Goal: Transaction & Acquisition: Purchase product/service

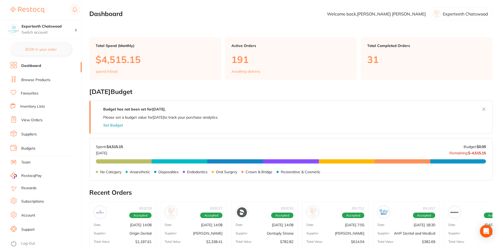
click at [30, 80] on link "Browse Products" at bounding box center [35, 80] width 29 height 5
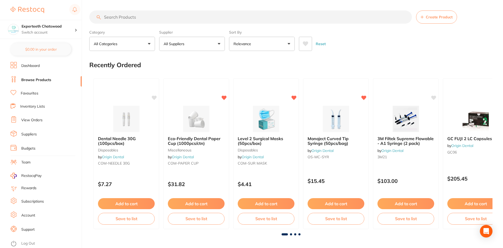
click at [126, 19] on input "search" at bounding box center [250, 17] width 323 height 13
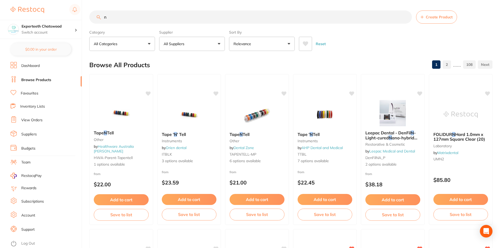
click at [122, 21] on input "n" at bounding box center [250, 17] width 323 height 13
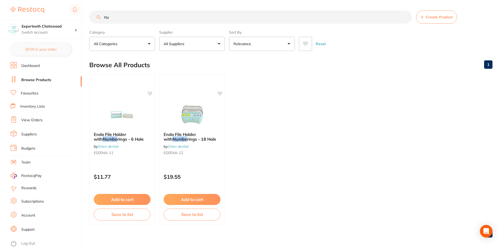
type input "n"
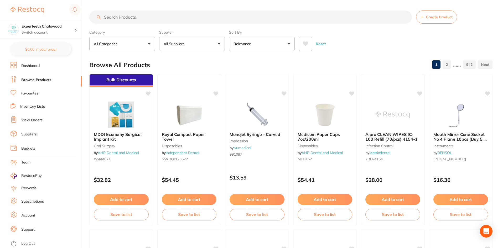
click at [479, 30] on div "Category All Categories All Categories 3D Printing anaesthetic articulating bur…" at bounding box center [291, 39] width 404 height 23
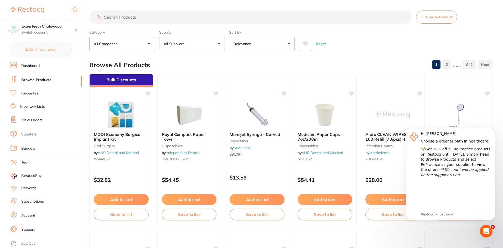
click at [29, 66] on link "Dashboard" at bounding box center [30, 65] width 18 height 5
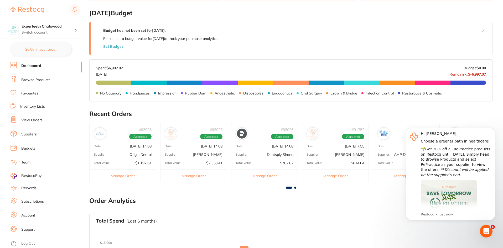
click at [116, 145] on div "Date [DATE] 14:08" at bounding box center [123, 146] width 66 height 4
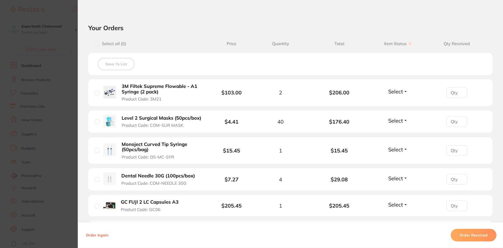
scroll to position [158, 0]
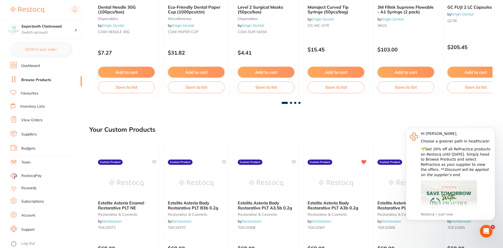
scroll to position [131, 0]
click at [31, 66] on link "Dashboard" at bounding box center [30, 65] width 18 height 5
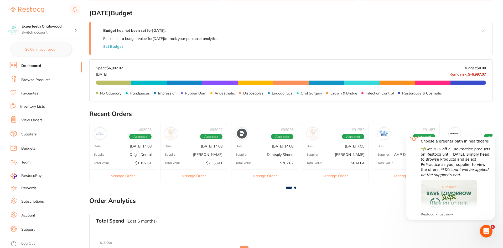
click at [201, 153] on p "[PERSON_NAME]" at bounding box center [207, 155] width 29 height 4
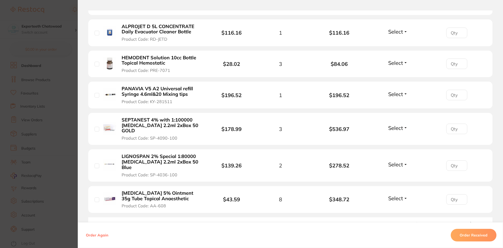
scroll to position [237, 0]
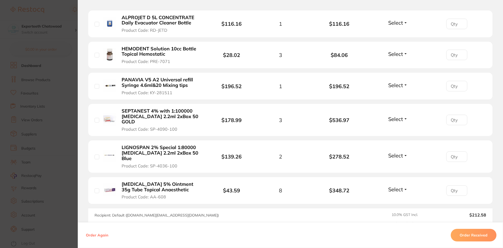
drag, startPoint x: 166, startPoint y: 178, endPoint x: 121, endPoint y: 172, distance: 45.0
click at [122, 182] on b "[MEDICAL_DATA] 5% Ointment 35g Tube Topical Anaesthetic" at bounding box center [162, 187] width 81 height 11
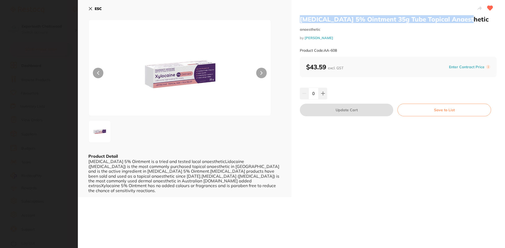
scroll to position [0, 0]
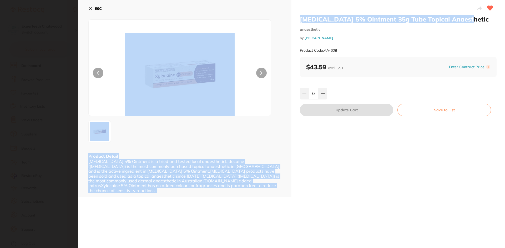
drag, startPoint x: 474, startPoint y: 22, endPoint x: 290, endPoint y: 16, distance: 183.9
click at [290, 16] on div "[MEDICAL_DATA] 5% Ointment 35g Tube Topical Anaesthetic anaesthetic by [PERSON_…" at bounding box center [291, 98] width 427 height 197
click at [355, 16] on h2 "[MEDICAL_DATA] 5% Ointment 35g Tube Topical Anaesthetic" at bounding box center [398, 19] width 197 height 8
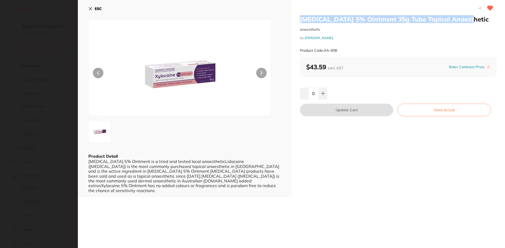
drag, startPoint x: 471, startPoint y: 18, endPoint x: 306, endPoint y: 12, distance: 165.0
click at [306, 12] on div "[MEDICAL_DATA] 5% Ointment 35g Tube Topical Anaesthetic anaesthetic by [PERSON_…" at bounding box center [397, 98] width 213 height 197
copy h2 "[MEDICAL_DATA] 5% Ointment 35g Tube Topical Anaesthetic"
